Goal: Information Seeking & Learning: Learn about a topic

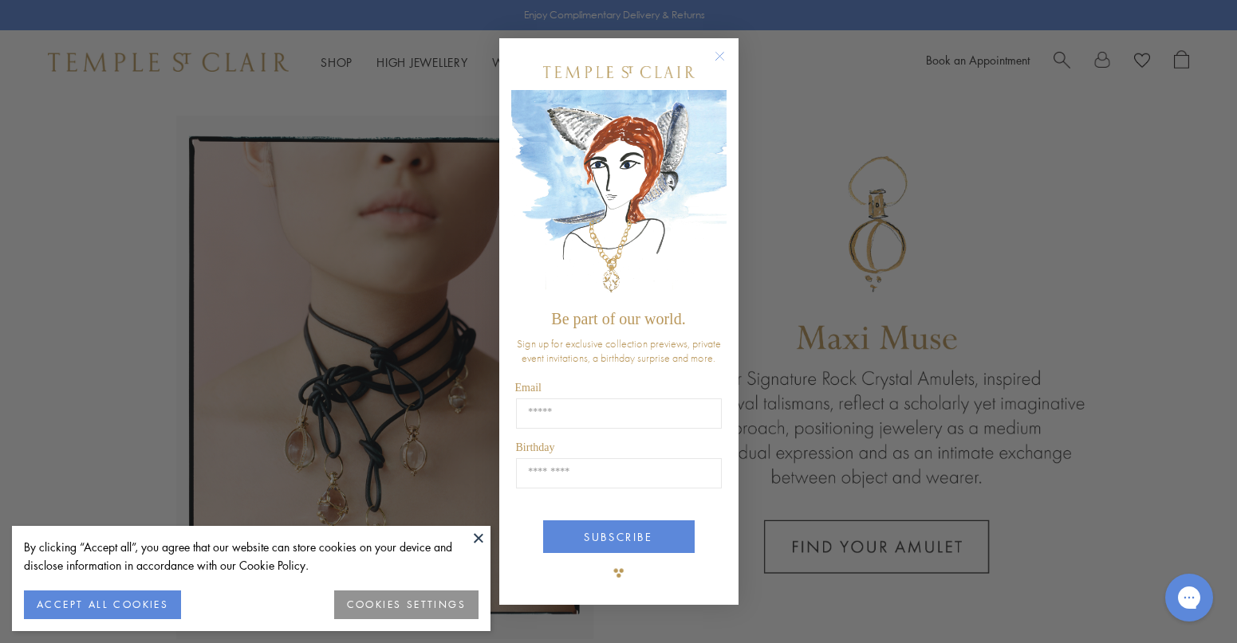
click at [718, 56] on circle "Close dialog" at bounding box center [719, 55] width 19 height 19
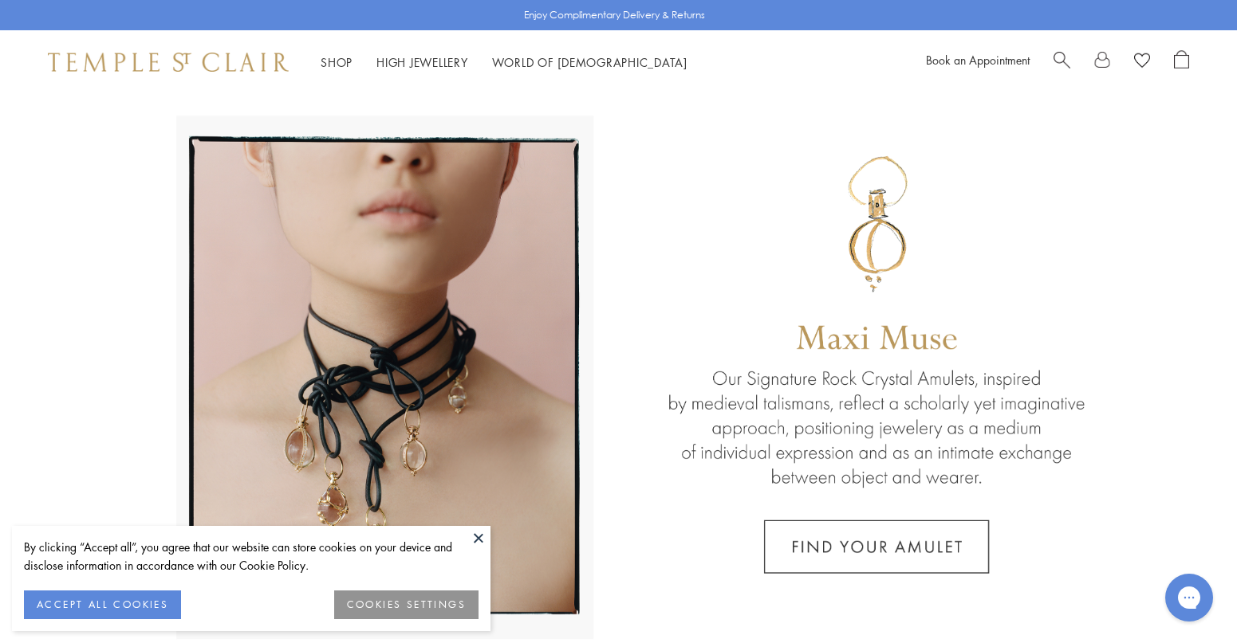
click at [476, 533] on button at bounding box center [478, 538] width 24 height 24
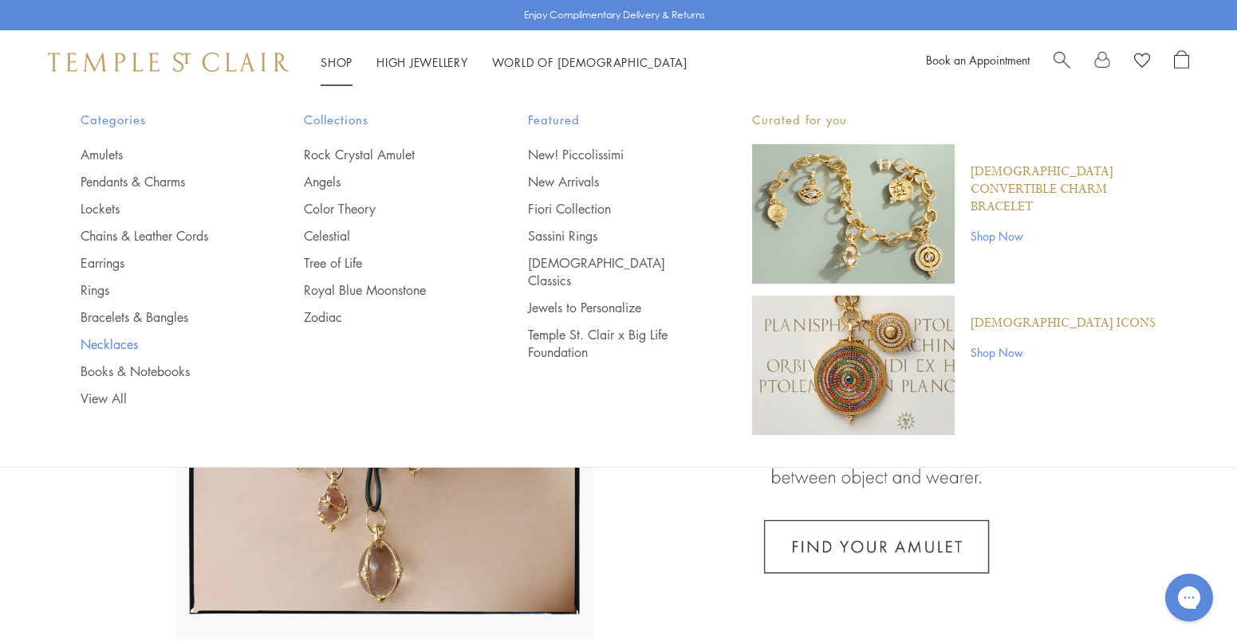
click at [124, 341] on link "Necklaces" at bounding box center [161, 345] width 160 height 18
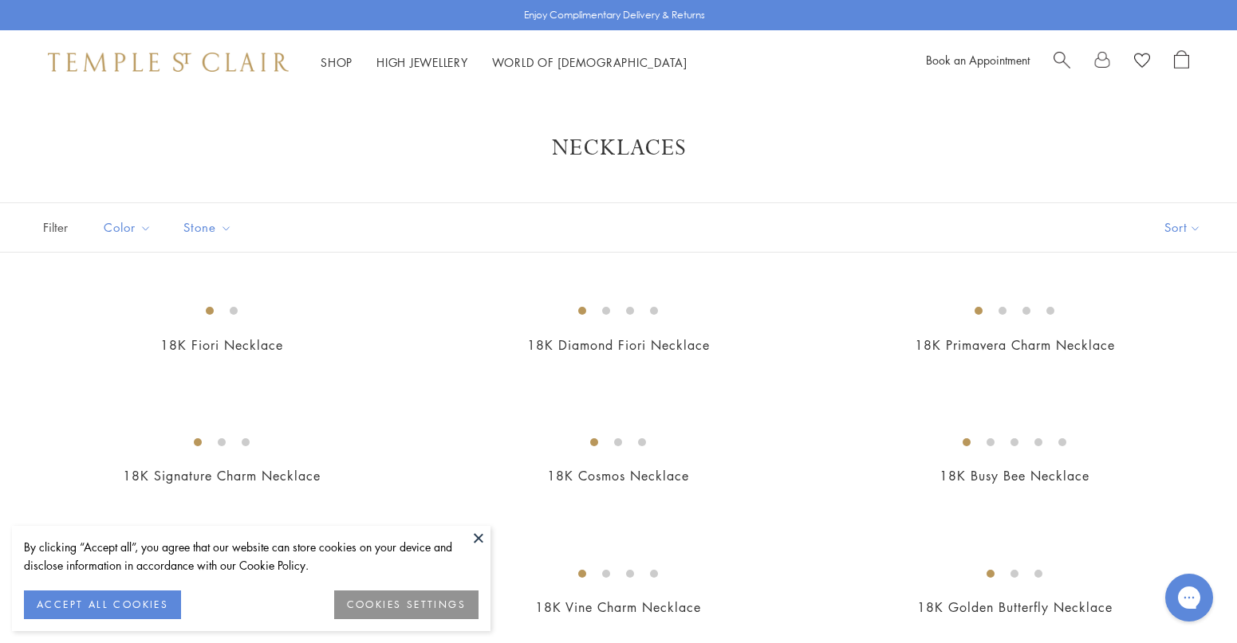
scroll to position [14, 0]
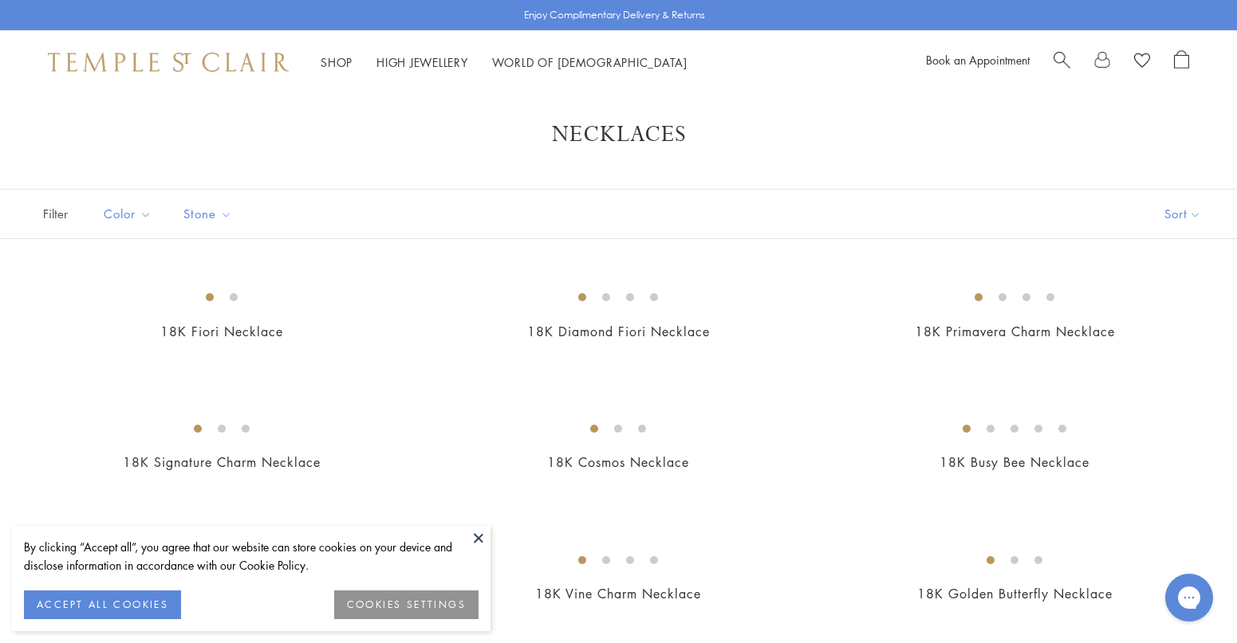
click at [483, 536] on button at bounding box center [478, 538] width 24 height 24
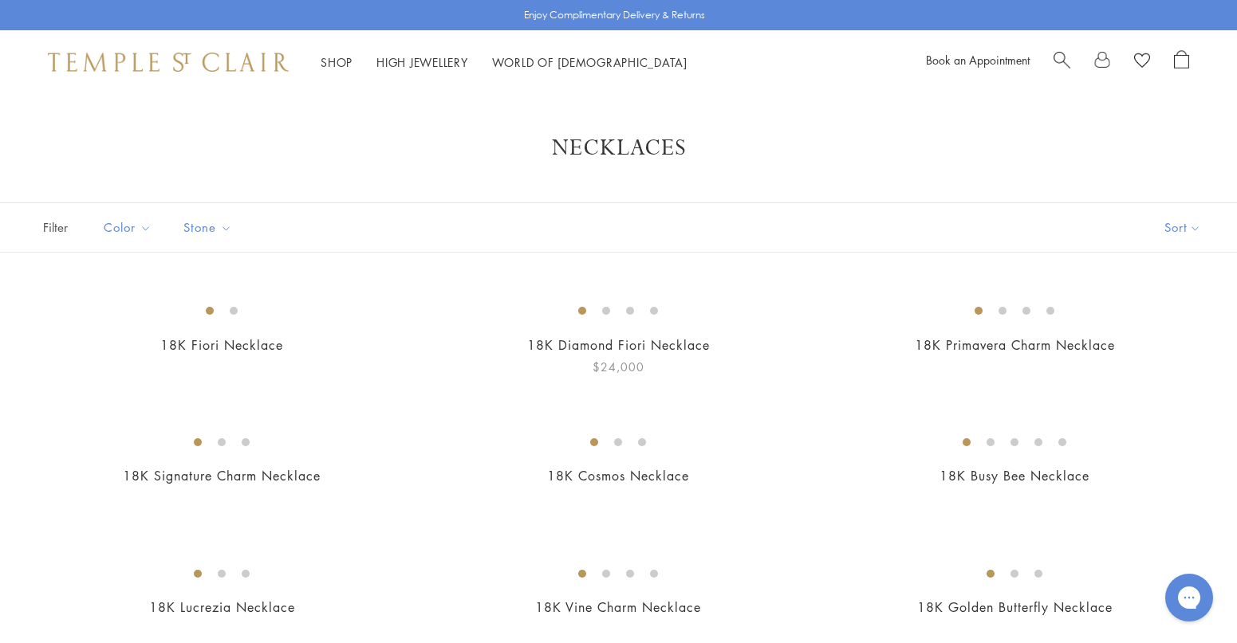
scroll to position [0, 0]
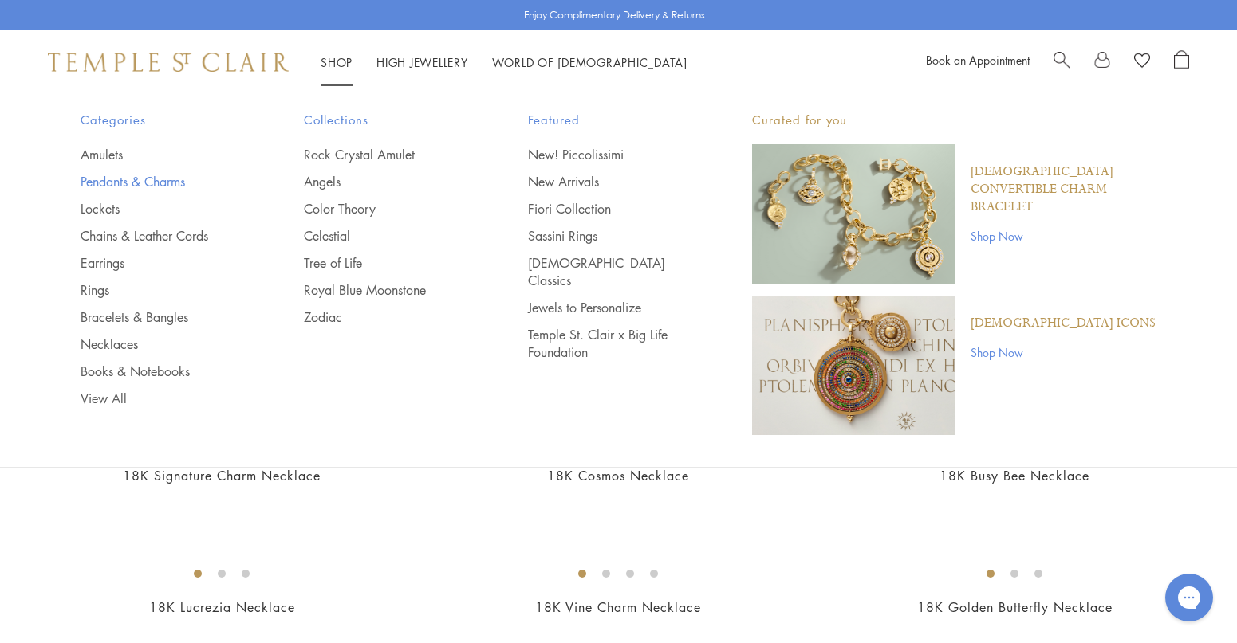
click at [164, 181] on link "Pendants & Charms" at bounding box center [161, 182] width 160 height 18
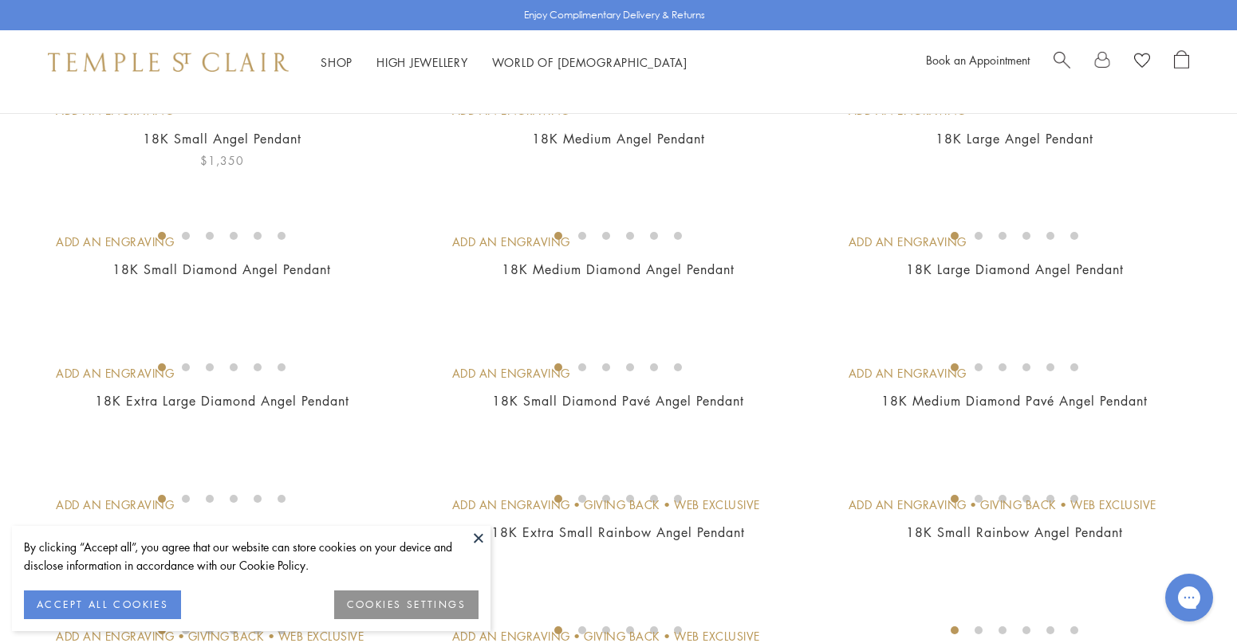
scroll to position [207, 0]
click at [0, 0] on img at bounding box center [0, 0] width 0 height 0
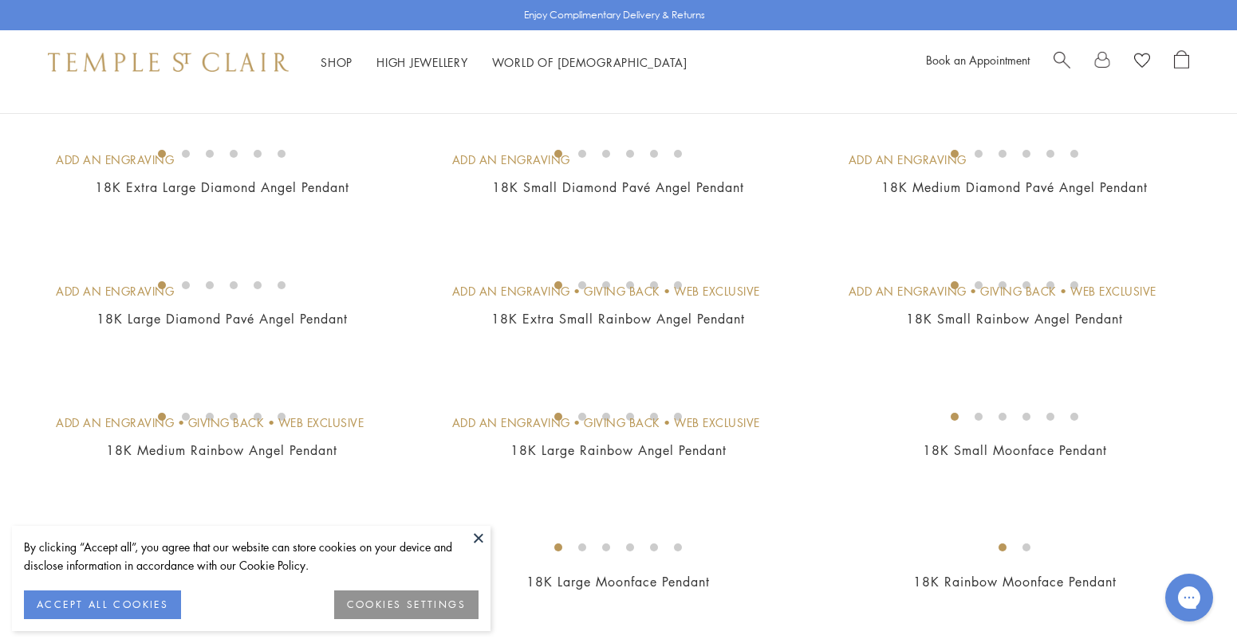
scroll to position [452, 0]
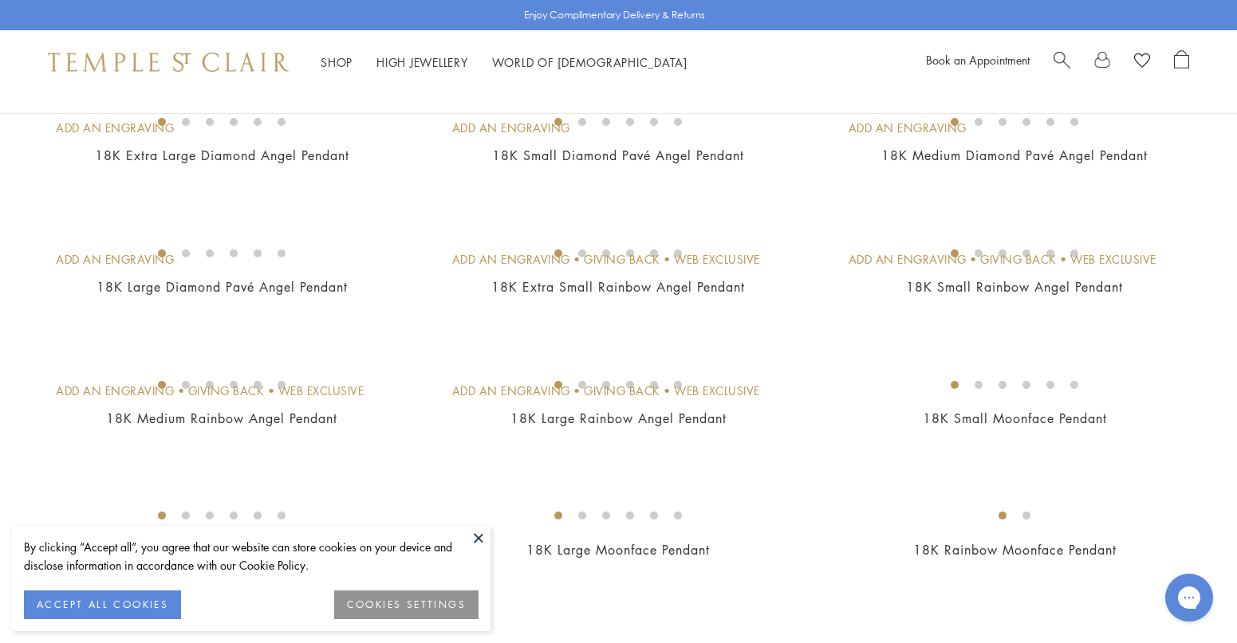
click at [478, 542] on button at bounding box center [478, 538] width 24 height 24
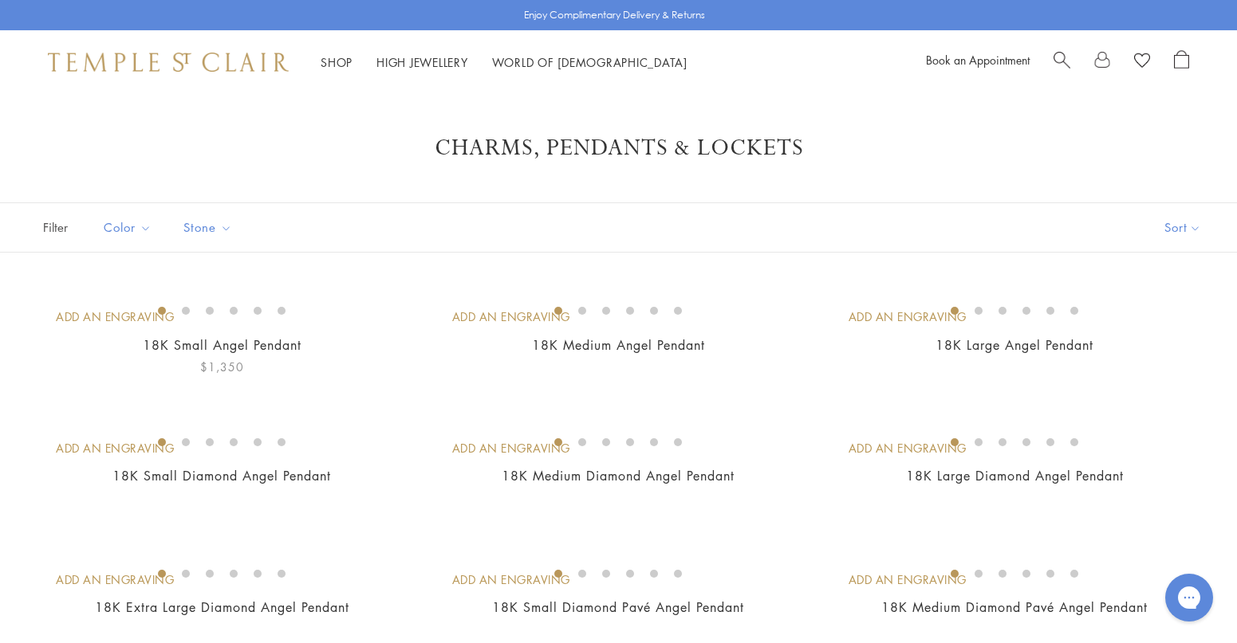
scroll to position [0, 0]
click at [0, 0] on img at bounding box center [0, 0] width 0 height 0
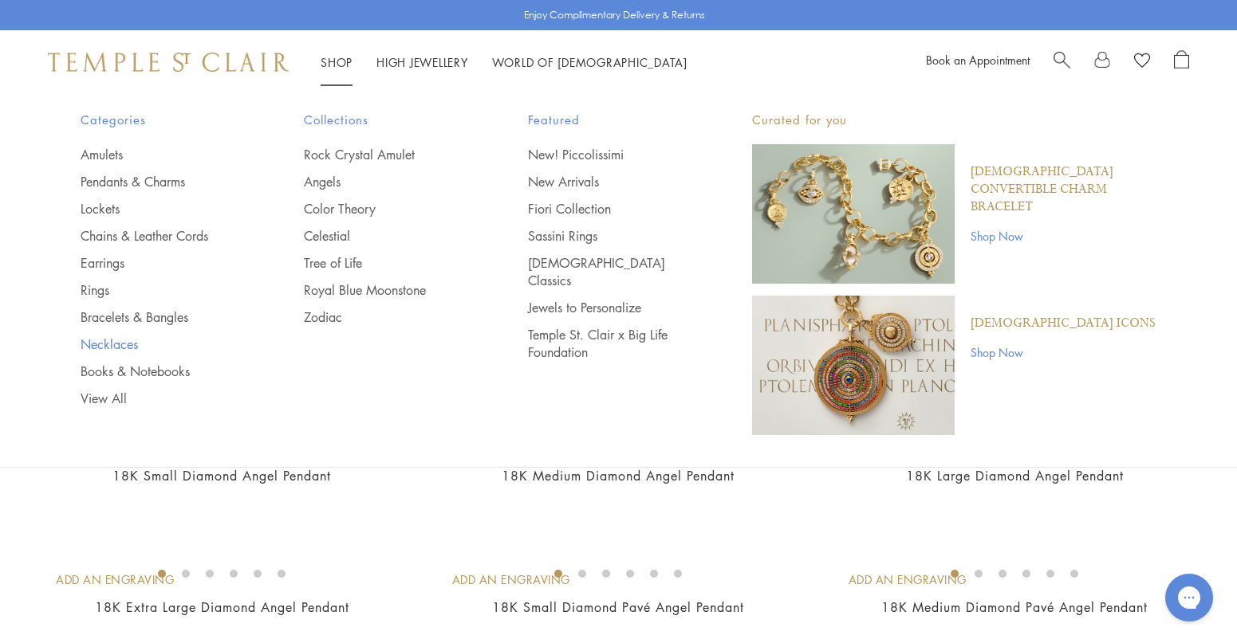
click at [123, 344] on link "Necklaces" at bounding box center [161, 345] width 160 height 18
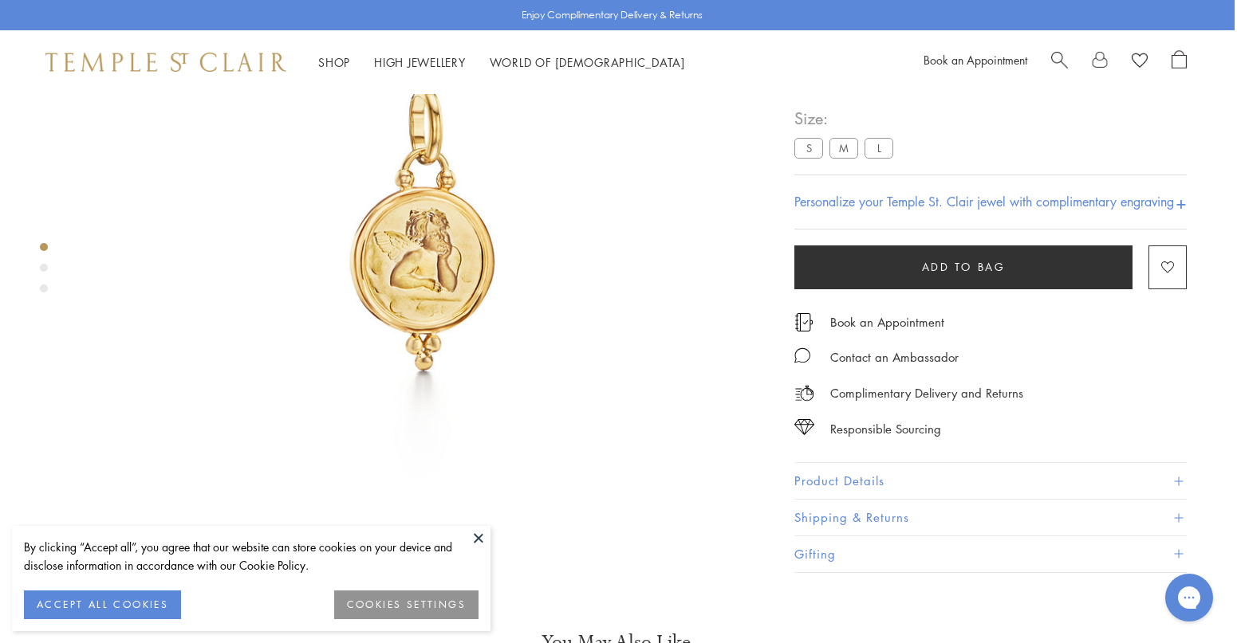
scroll to position [220, 2]
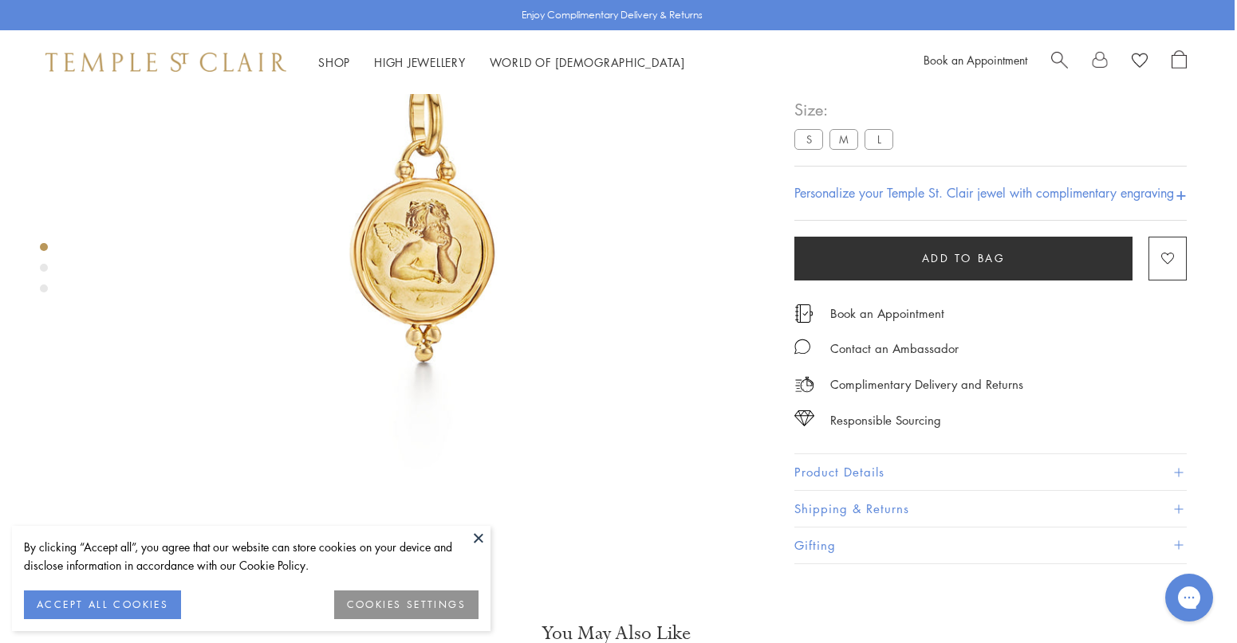
click at [42, 269] on div "Product gallery navigation" at bounding box center [44, 268] width 8 height 8
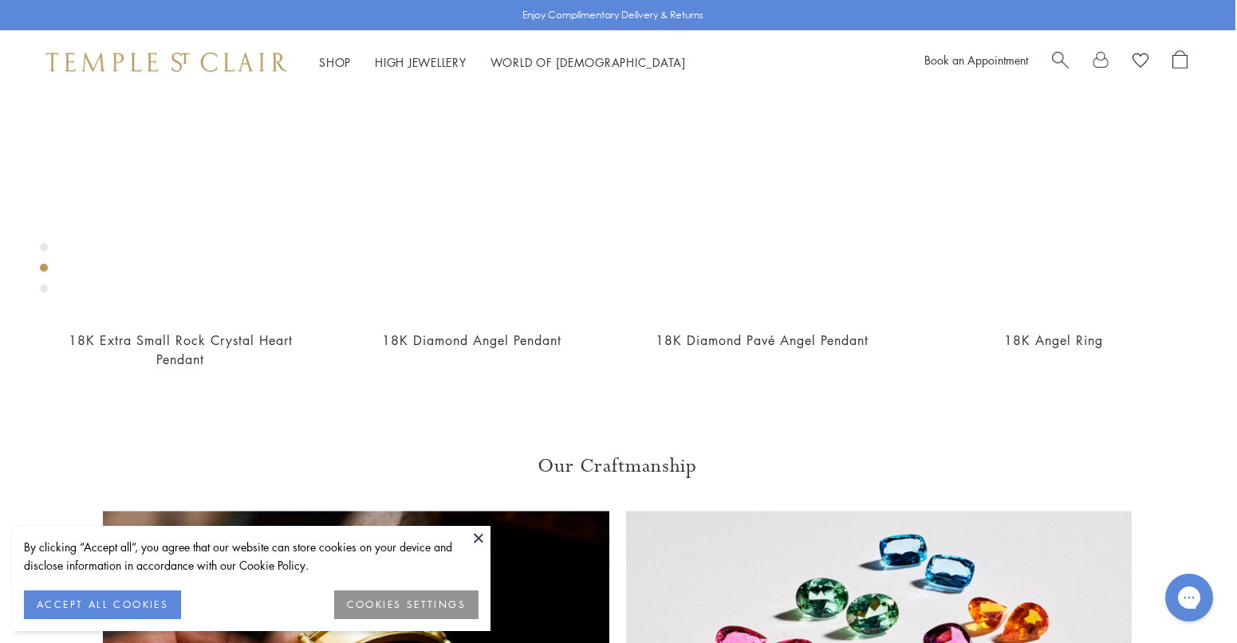
scroll to position [833, 2]
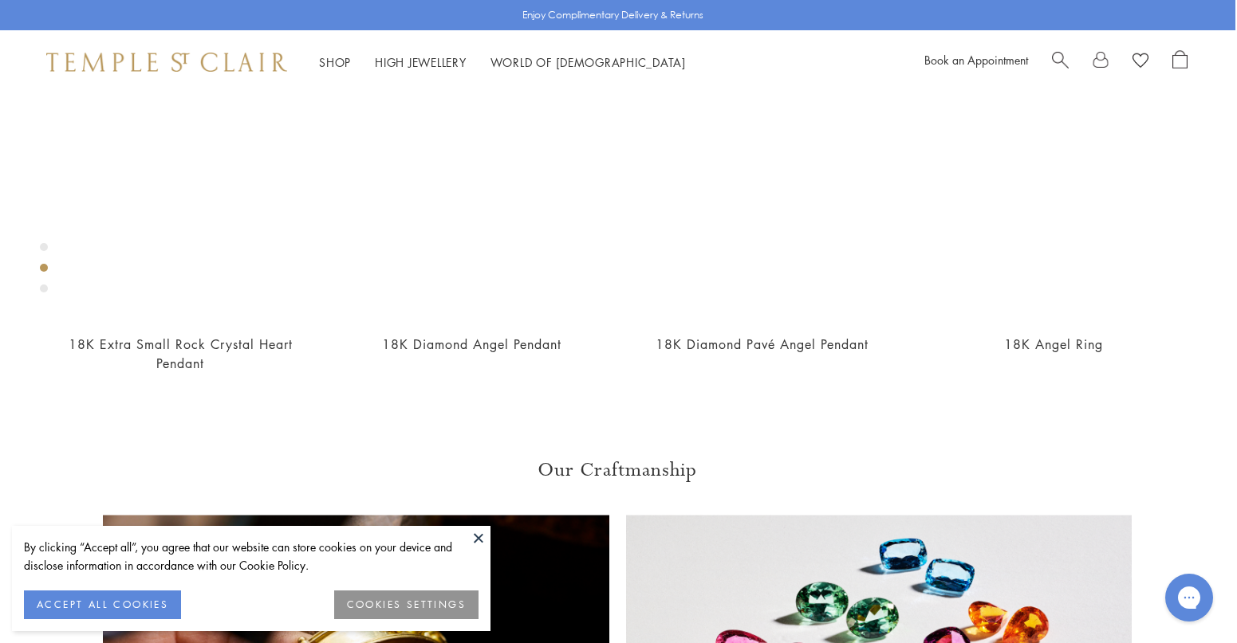
click at [480, 541] on button at bounding box center [478, 538] width 24 height 24
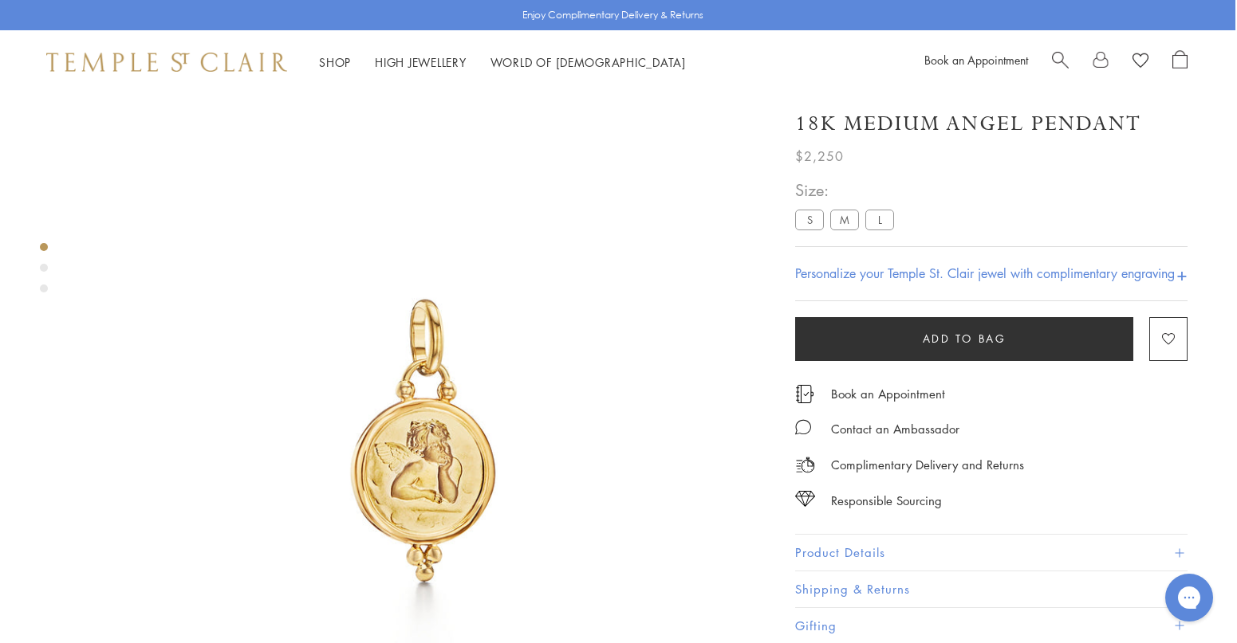
scroll to position [0, 2]
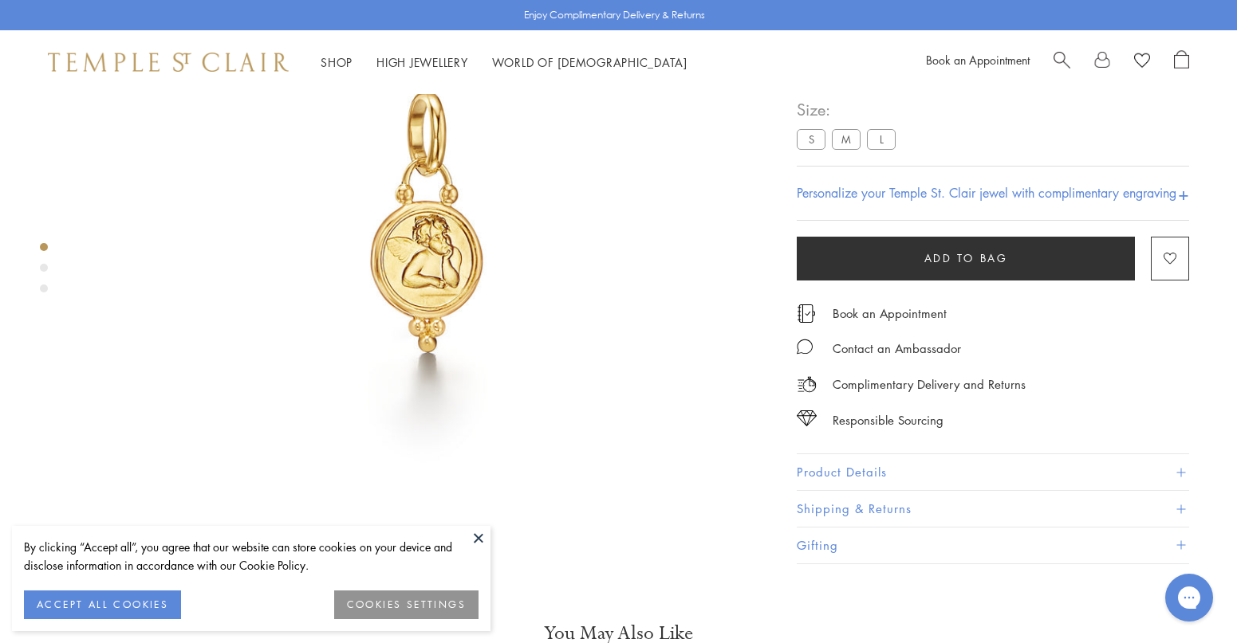
scroll to position [226, 0]
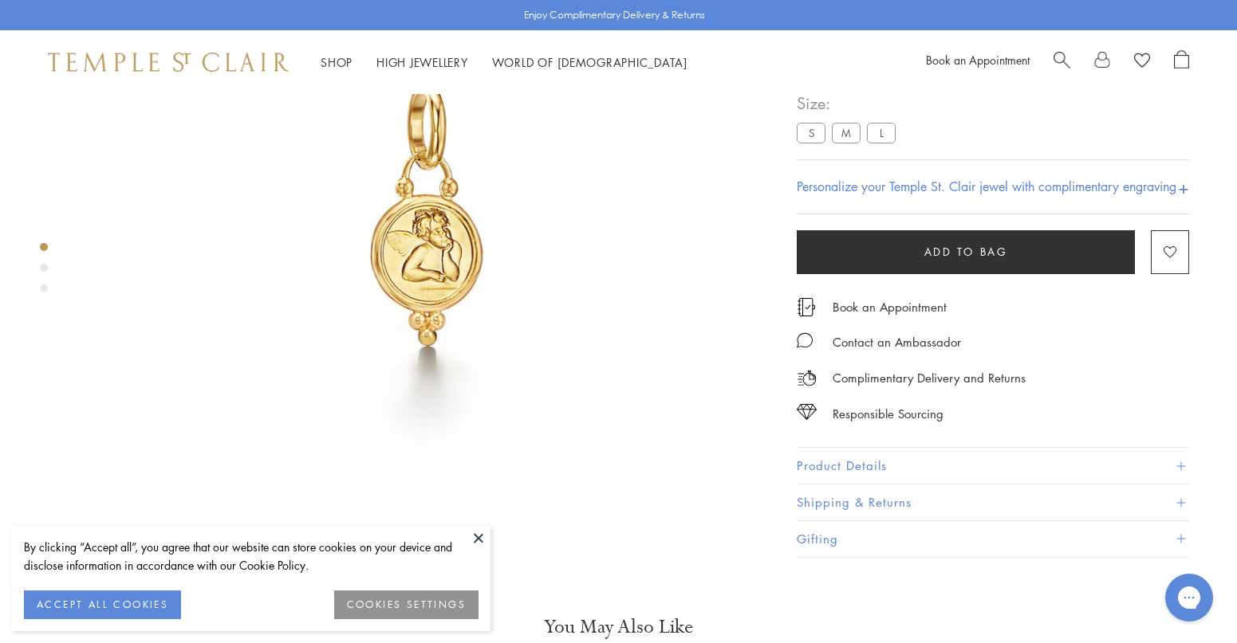
click at [45, 271] on div "Product gallery navigation" at bounding box center [44, 268] width 8 height 8
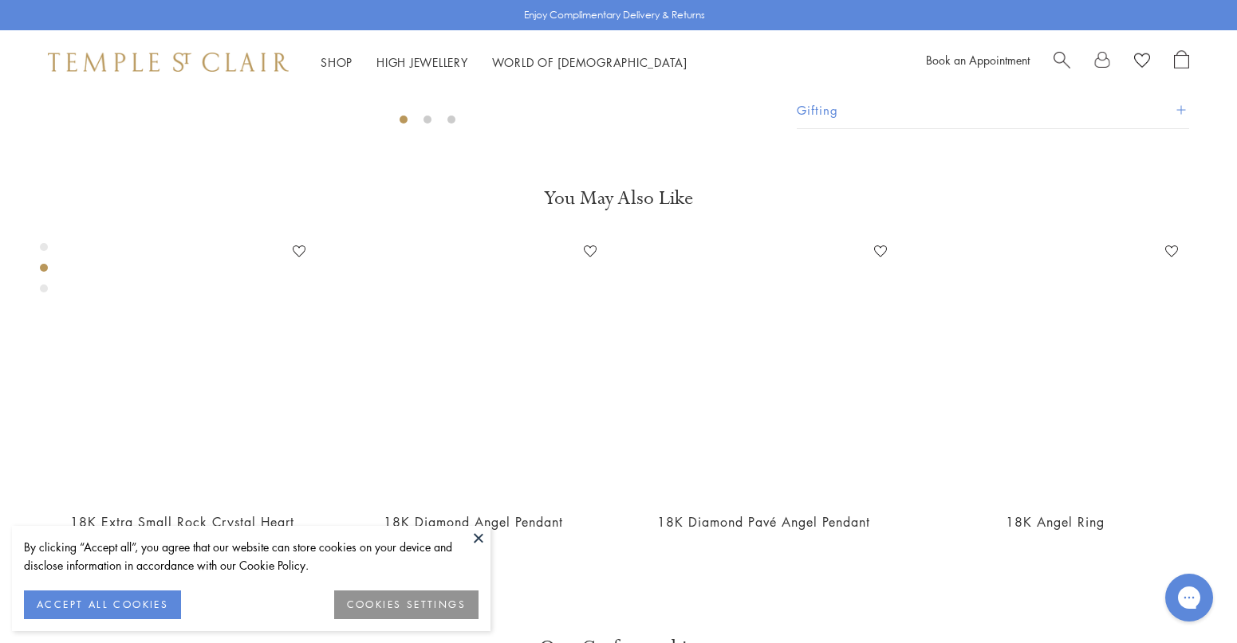
scroll to position [725, 0]
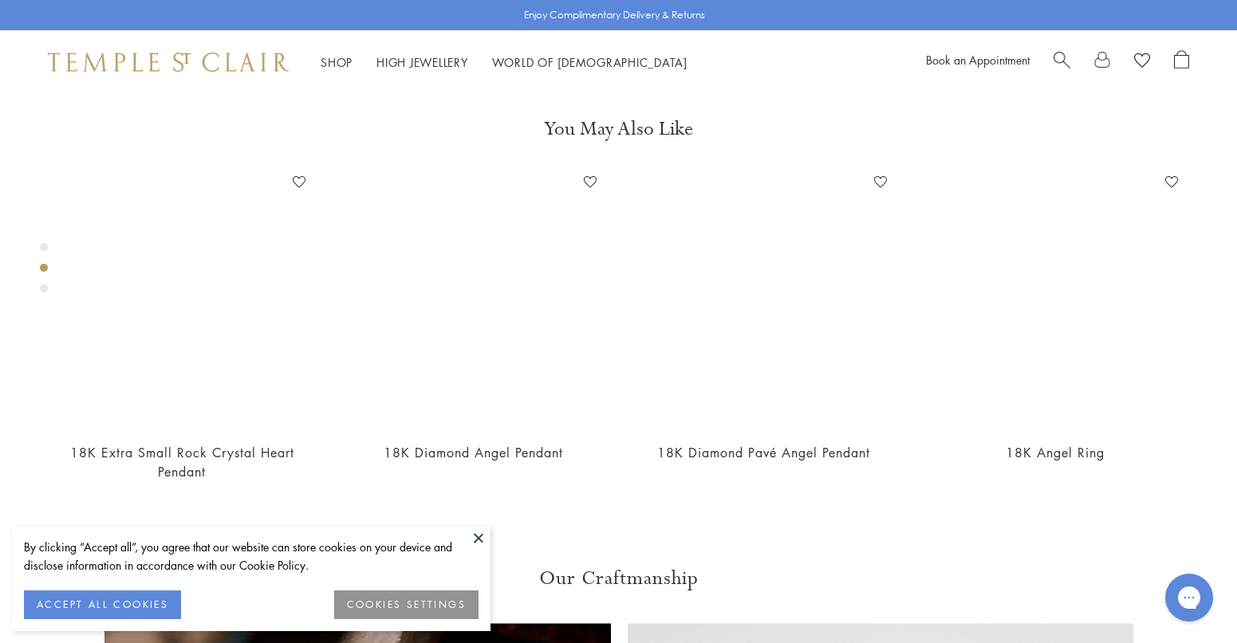
click at [44, 292] on div "Product gallery navigation" at bounding box center [44, 289] width 8 height 8
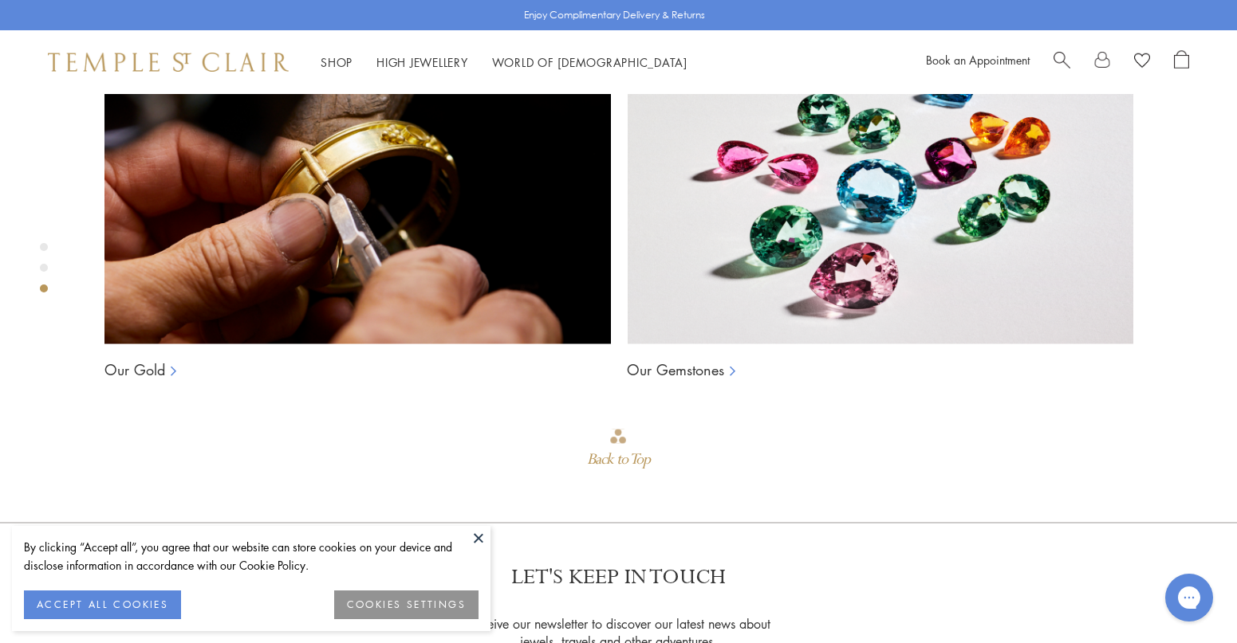
scroll to position [1419, 0]
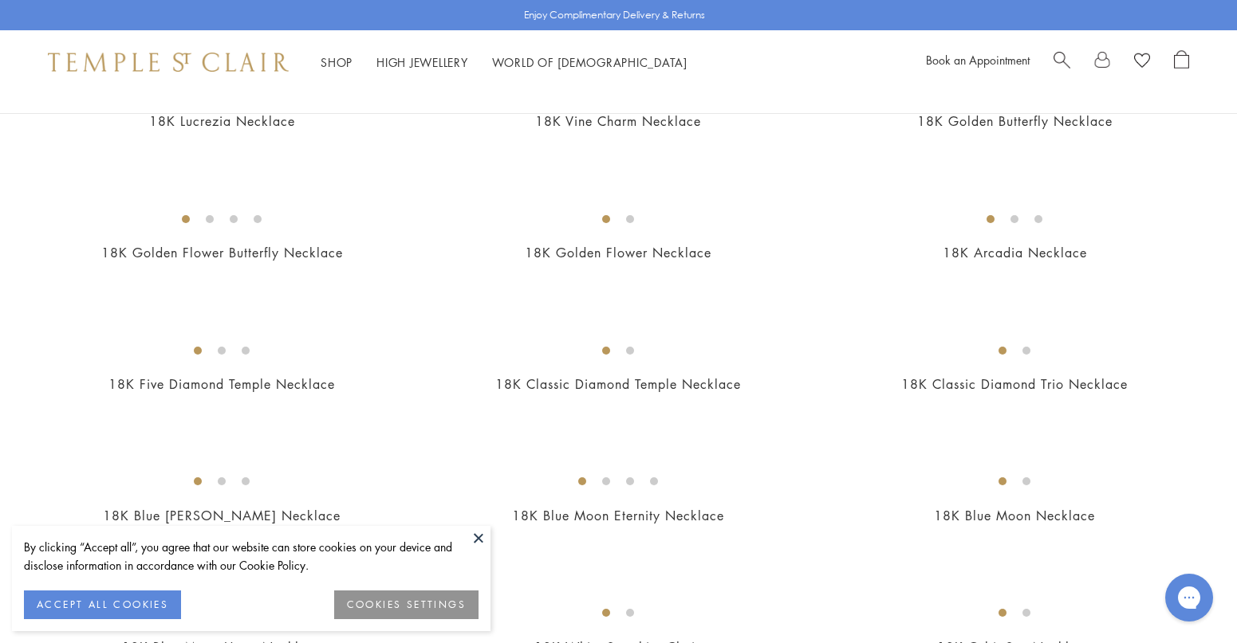
scroll to position [532, 0]
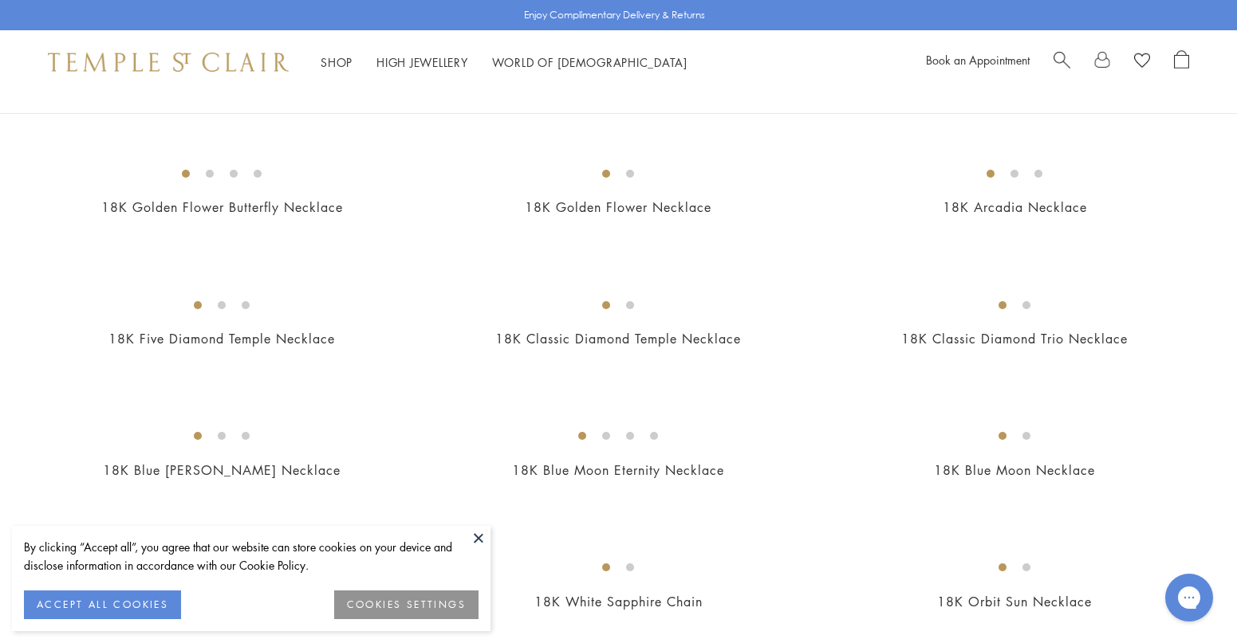
click at [478, 535] on button at bounding box center [478, 538] width 24 height 24
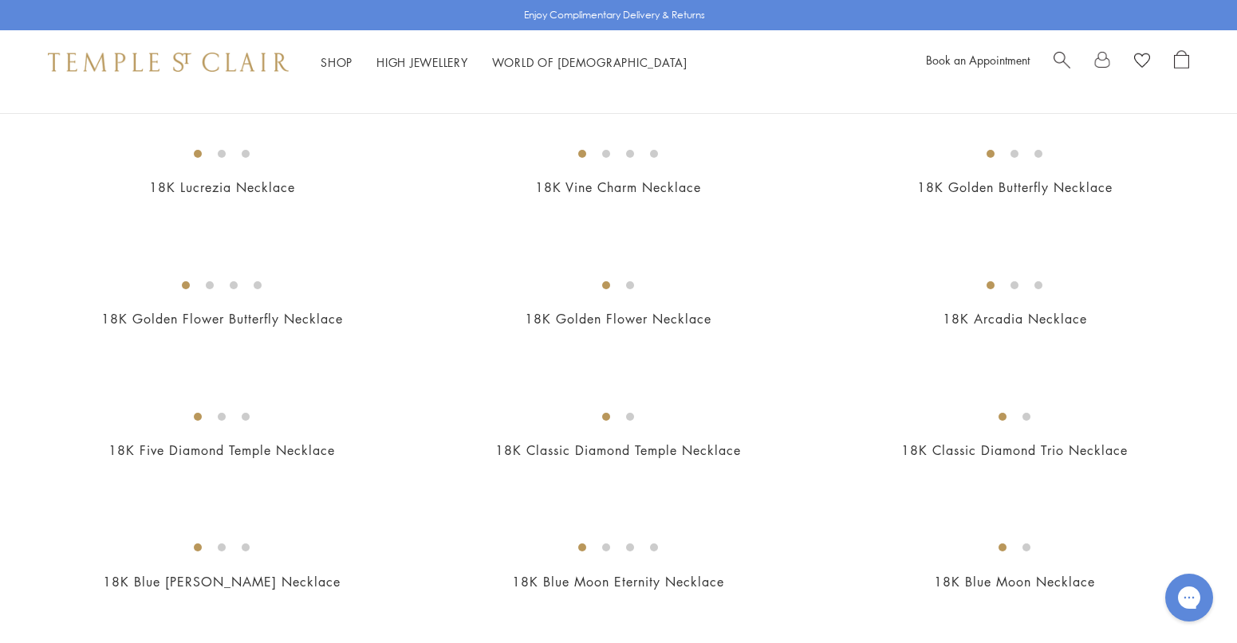
scroll to position [417, 0]
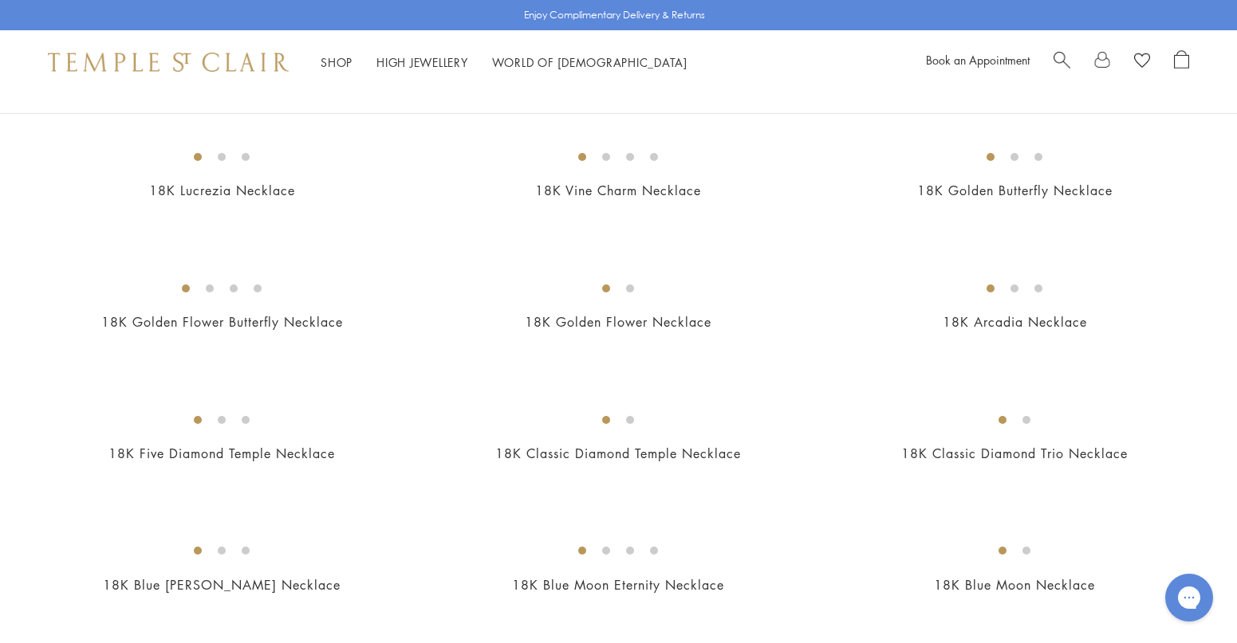
click at [0, 0] on img at bounding box center [0, 0] width 0 height 0
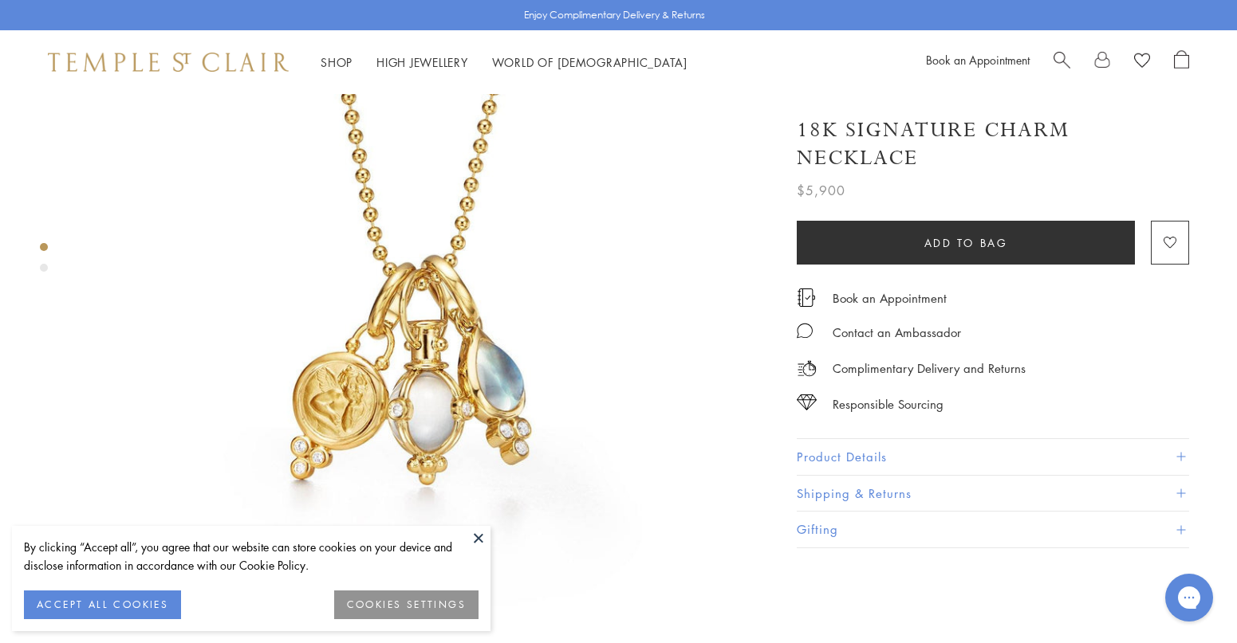
scroll to position [132, 0]
click at [875, 447] on button "Product Details" at bounding box center [993, 457] width 392 height 36
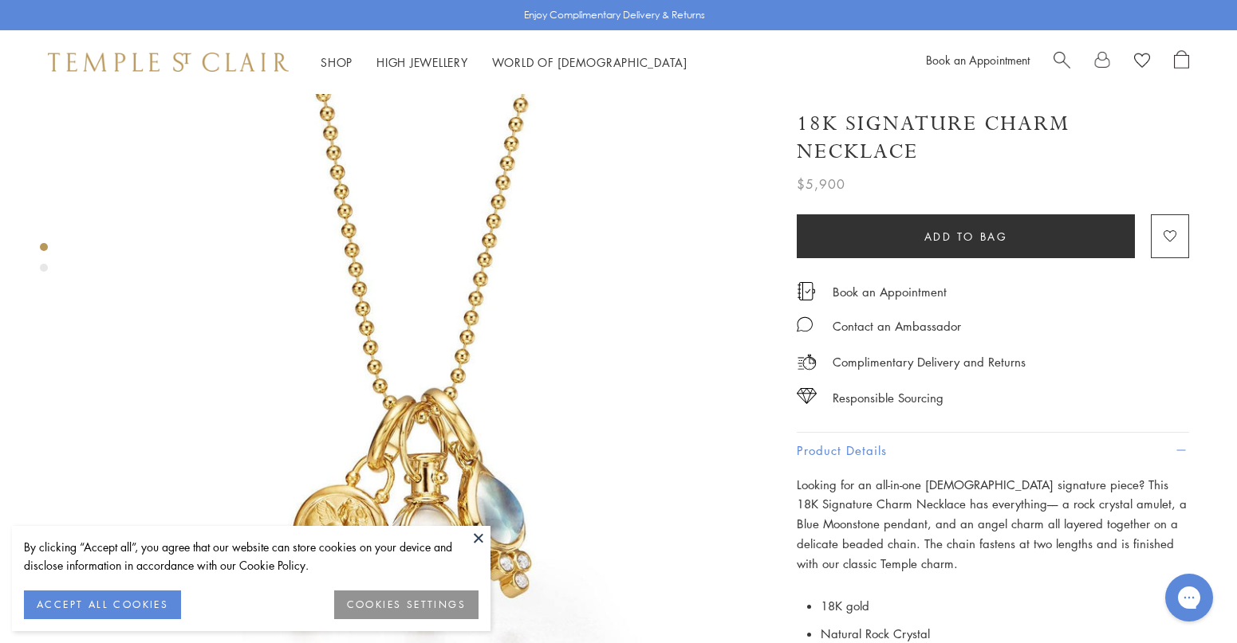
scroll to position [0, 0]
